Goal: Task Accomplishment & Management: Manage account settings

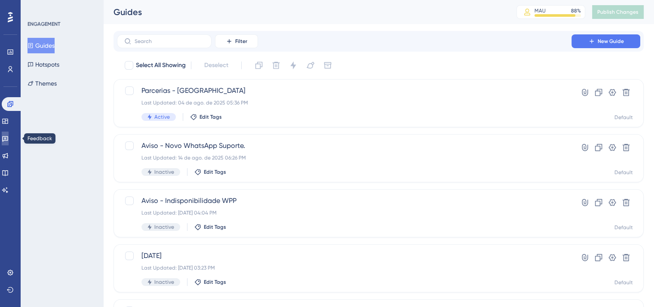
click at [9, 141] on icon at bounding box center [5, 138] width 7 height 7
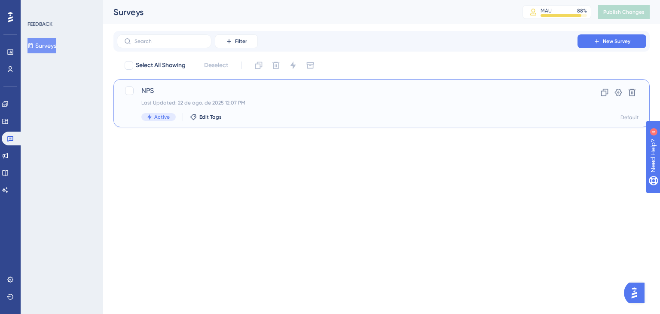
click at [265, 104] on div "Last Updated: 22 de ago. de 2025 12:07 PM" at bounding box center [347, 102] width 412 height 7
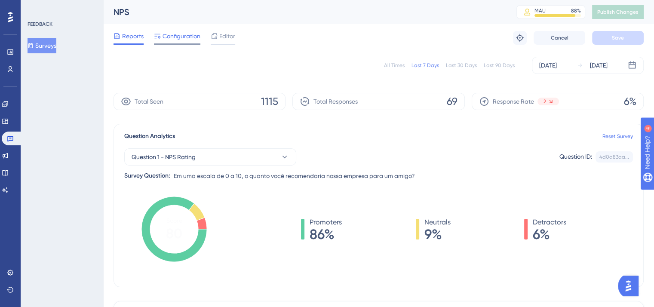
click at [175, 40] on span "Configuration" at bounding box center [181, 36] width 38 height 10
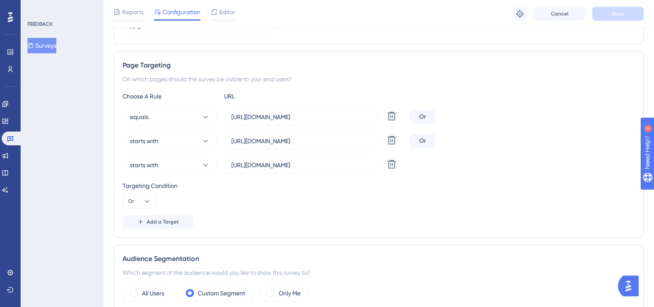
scroll to position [132, 0]
click at [393, 138] on icon at bounding box center [391, 140] width 10 height 10
type input "[URL][DOMAIN_NAME]"
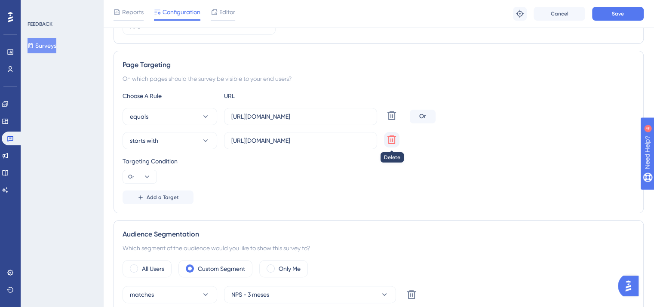
click at [394, 142] on icon at bounding box center [391, 139] width 9 height 9
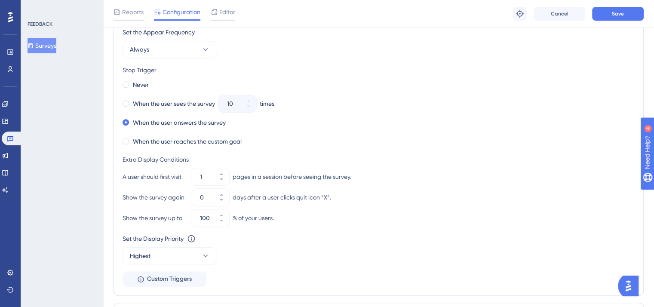
scroll to position [456, 0]
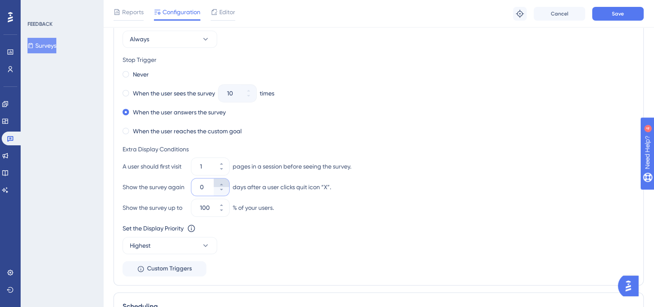
click at [224, 182] on icon at bounding box center [221, 184] width 5 height 5
type input "1"
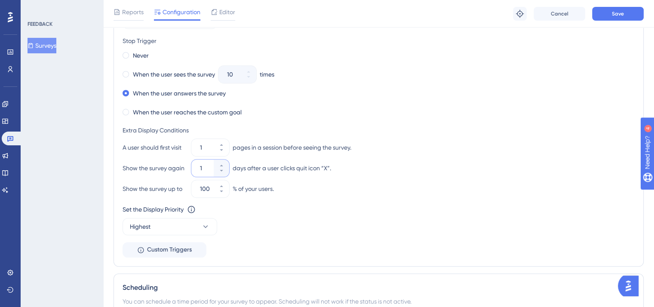
scroll to position [476, 0]
click at [315, 191] on div "Show the survey up to 100 % of your users." at bounding box center [378, 186] width 512 height 17
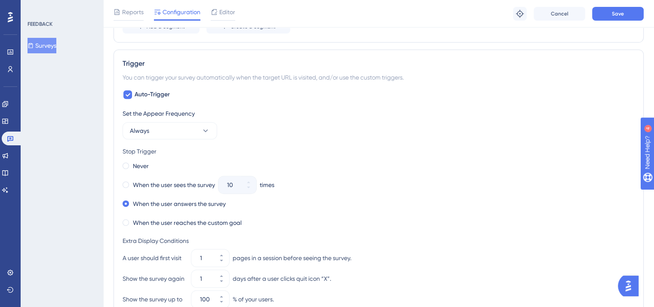
scroll to position [188, 0]
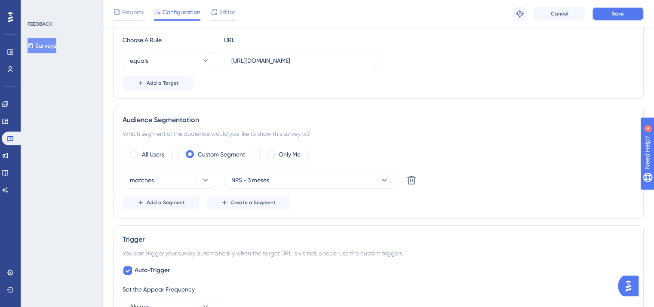
click at [621, 13] on span "Save" at bounding box center [618, 13] width 12 height 7
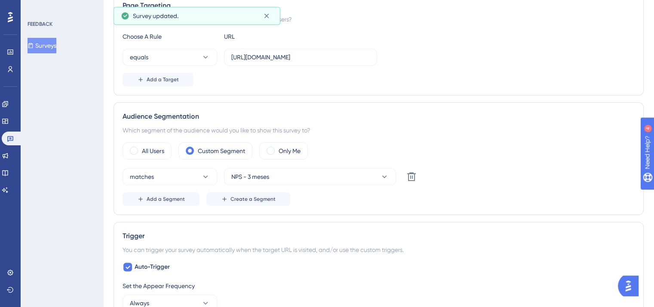
scroll to position [0, 0]
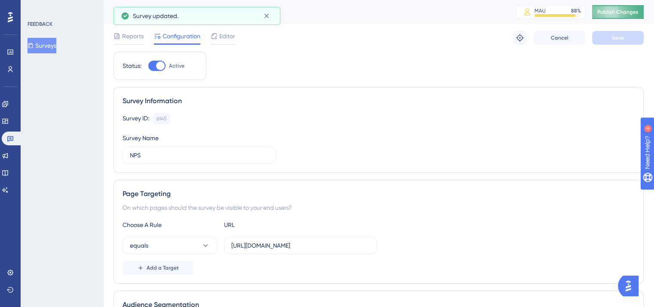
click at [624, 17] on button "Publish Changes" at bounding box center [618, 12] width 52 height 14
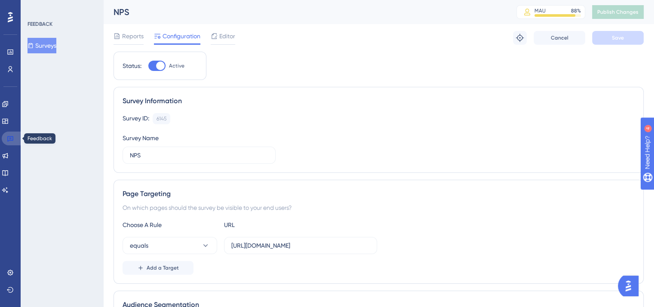
click at [15, 138] on link at bounding box center [12, 139] width 21 height 14
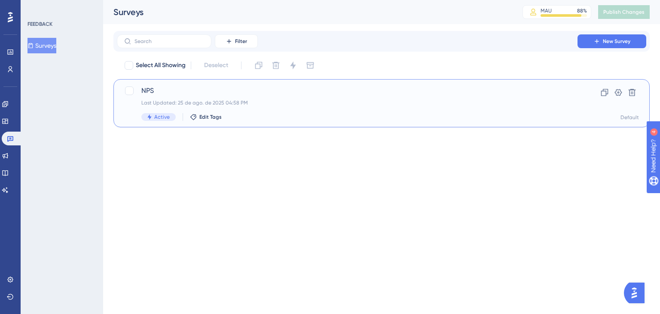
click at [307, 107] on div "NPS Last Updated: 25 de ago. de 2025 04:58 PM Active Edit Tags" at bounding box center [347, 103] width 412 height 35
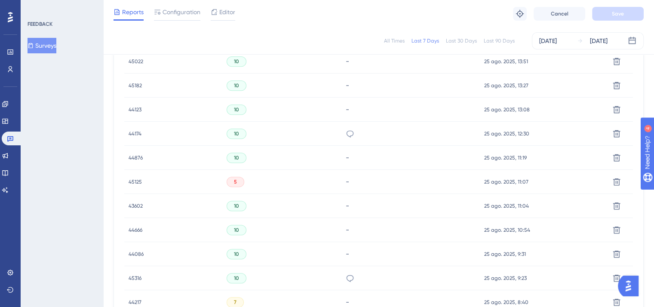
scroll to position [605, 0]
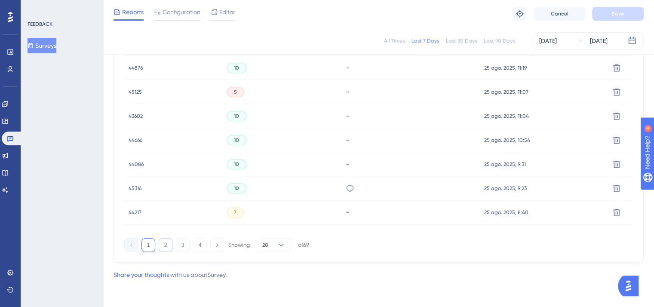
click at [169, 240] on button "2" at bounding box center [166, 245] width 14 height 14
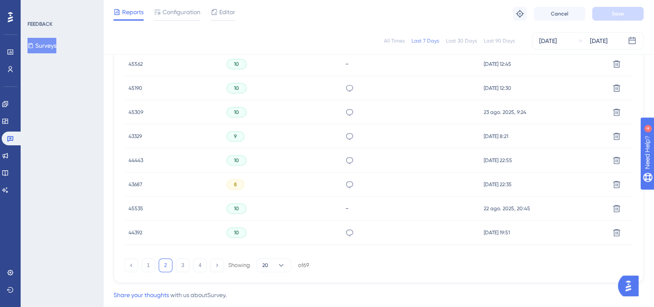
scroll to position [586, 0]
click at [153, 264] on button "1" at bounding box center [148, 264] width 14 height 14
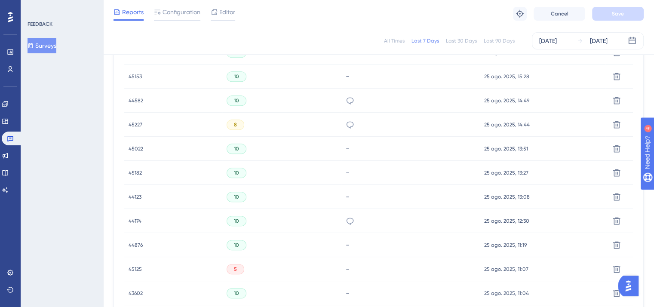
scroll to position [427, 0]
click at [349, 126] on icon at bounding box center [350, 125] width 9 height 9
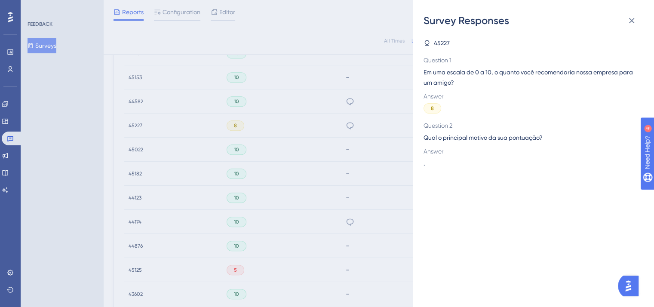
click at [335, 127] on div "Survey Responses 45227 Question 1 Em uma escala de 0 a 10, o quanto você recome…" at bounding box center [327, 153] width 654 height 307
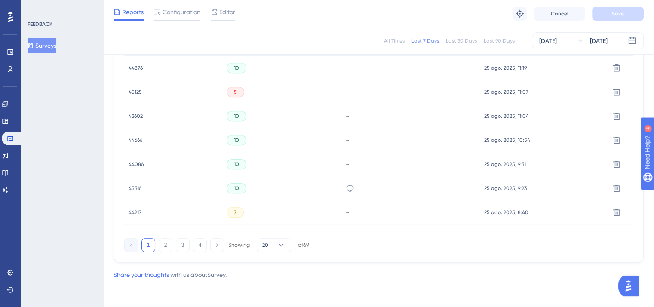
scroll to position [604, 0]
click at [165, 246] on button "2" at bounding box center [166, 246] width 14 height 14
click at [181, 245] on button "3" at bounding box center [183, 246] width 14 height 14
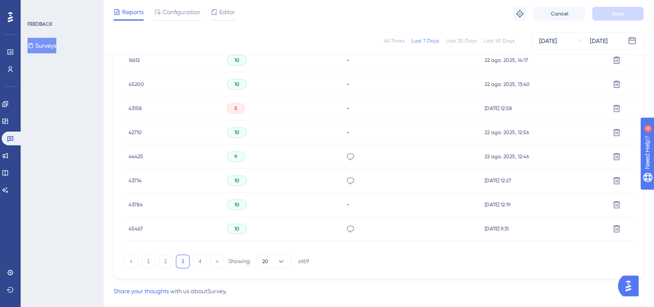
scroll to position [589, 0]
click at [198, 262] on button "4" at bounding box center [200, 261] width 14 height 14
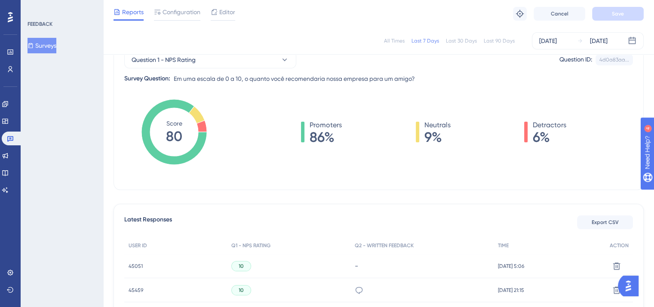
scroll to position [0, 0]
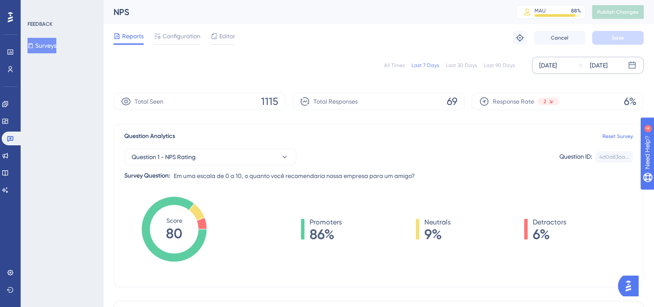
click at [557, 64] on div "[DATE]" at bounding box center [548, 65] width 18 height 10
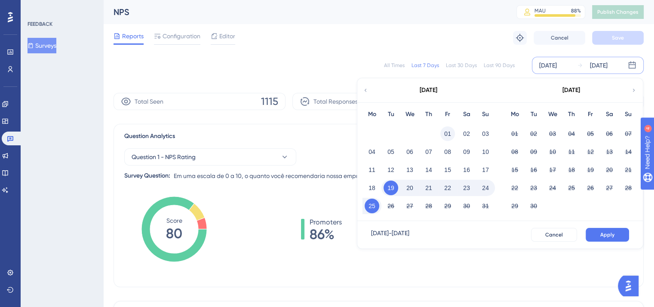
click at [448, 135] on button "01" at bounding box center [447, 133] width 15 height 15
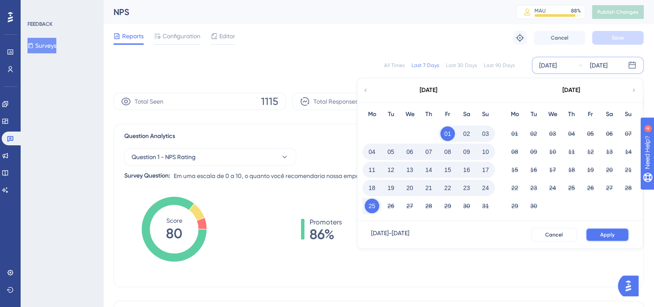
click at [609, 231] on span "Apply" at bounding box center [607, 234] width 14 height 7
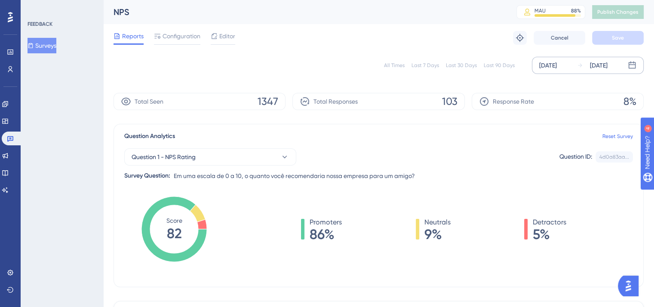
click at [315, 78] on div "All Times Last 7 Days Last 30 Days Last 90 Days [DATE] [DATE]" at bounding box center [378, 66] width 530 height 28
